Goal: Information Seeking & Learning: Check status

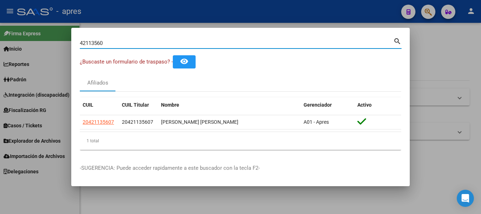
drag, startPoint x: 30, startPoint y: 42, endPoint x: -3, endPoint y: 40, distance: 33.1
click at [0, 40] on html "menu - apres person Firma Express Inicio Instructivos Contacto OS Reportes Padr…" at bounding box center [240, 107] width 481 height 214
paste input "23323176914"
type input "23323176914"
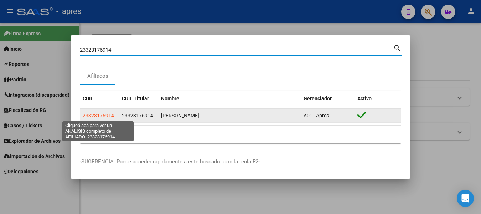
click at [101, 114] on span "23323176914" at bounding box center [98, 116] width 31 height 6
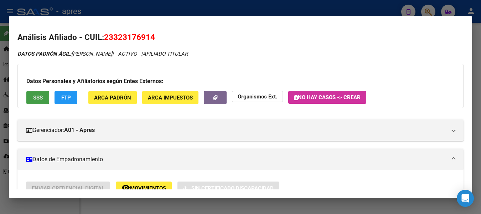
click at [36, 99] on span "SSS" at bounding box center [38, 97] width 10 height 6
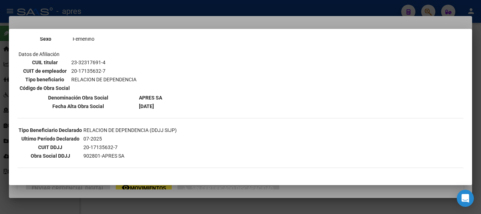
scroll to position [249, 0]
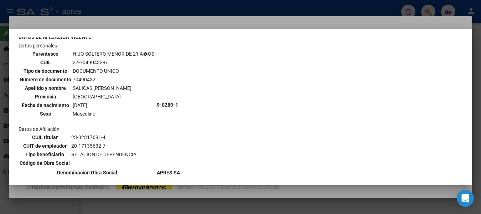
click at [127, 19] on div at bounding box center [240, 107] width 481 height 214
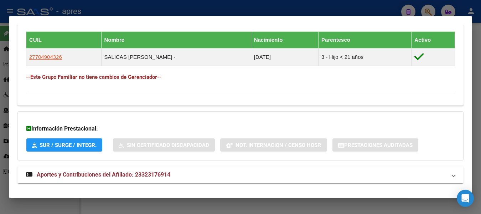
scroll to position [402, 0]
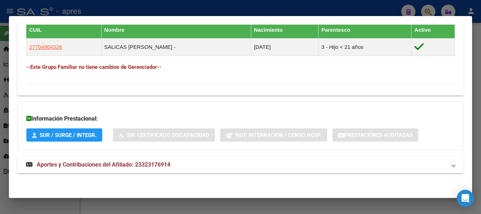
click at [103, 162] on span "Aportes y Contribuciones del Afiliado: 23323176914" at bounding box center [104, 164] width 134 height 7
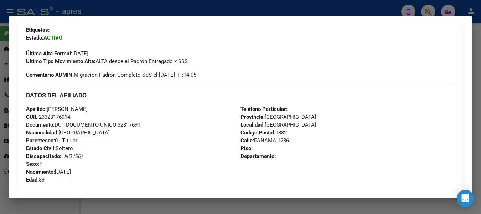
scroll to position [0, 0]
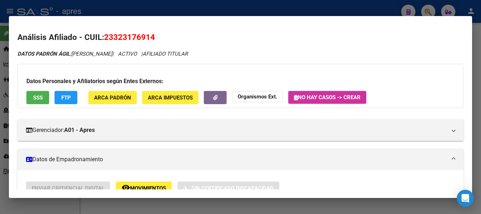
drag, startPoint x: 114, startPoint y: 37, endPoint x: 149, endPoint y: 34, distance: 35.0
click at [149, 34] on span "23323176914" at bounding box center [129, 36] width 51 height 9
copy span "32317691"
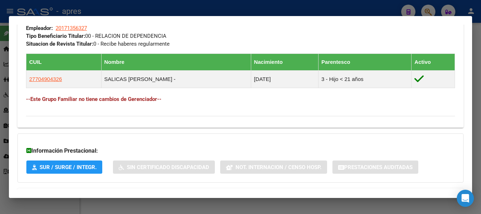
scroll to position [463, 0]
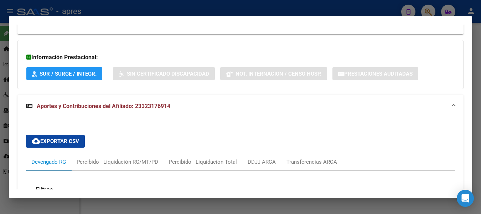
click at [89, 106] on span "Aportes y Contribuciones del Afiliado: 23323176914" at bounding box center [104, 106] width 134 height 7
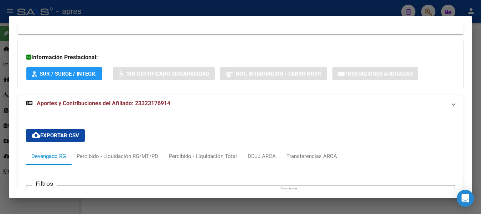
scroll to position [402, 0]
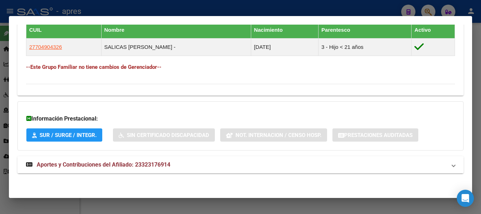
click at [89, 165] on span "Aportes y Contribuciones del Afiliado: 23323176914" at bounding box center [104, 164] width 134 height 7
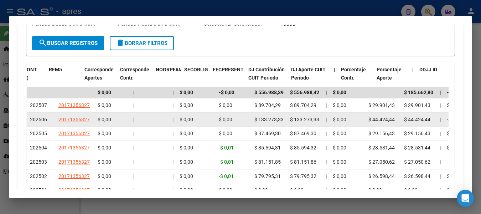
scroll to position [710, 0]
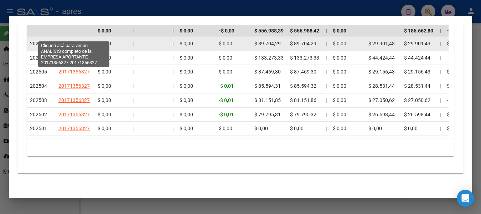
click at [80, 41] on span "20171356327" at bounding box center [73, 44] width 31 height 6
type textarea "20171356327"
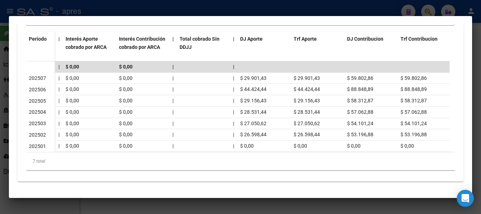
scroll to position [0, 456]
